Goal: Communication & Community: Answer question/provide support

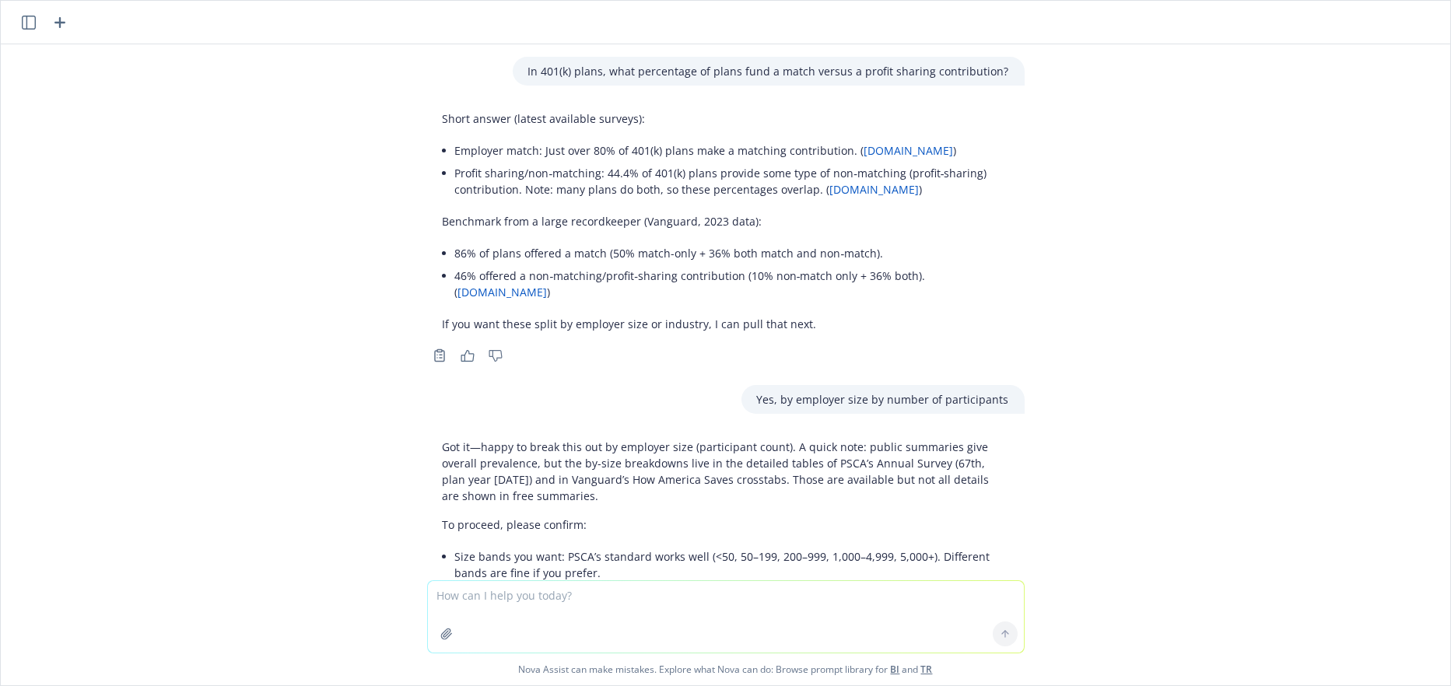
scroll to position [2124, 0]
